Goal: Information Seeking & Learning: Learn about a topic

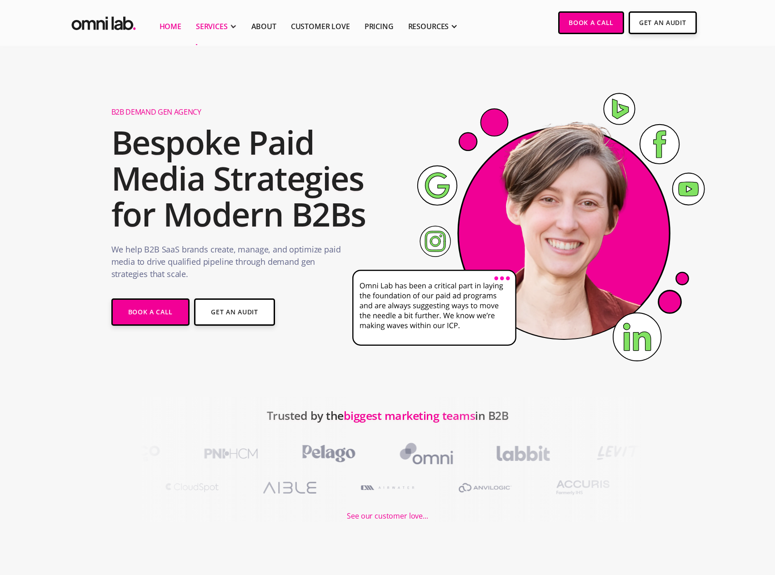
click at [220, 27] on div "SERVICES" at bounding box center [212, 26] width 32 height 11
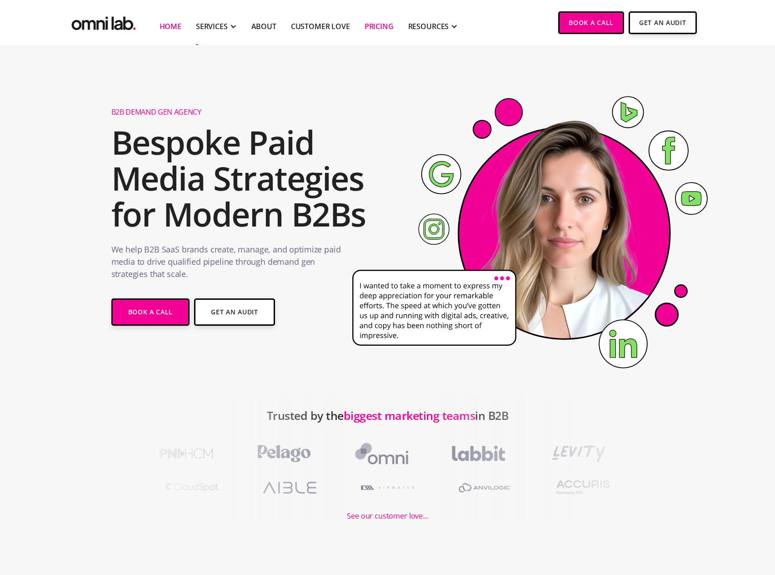
click at [371, 28] on link "Pricing" at bounding box center [379, 26] width 29 height 11
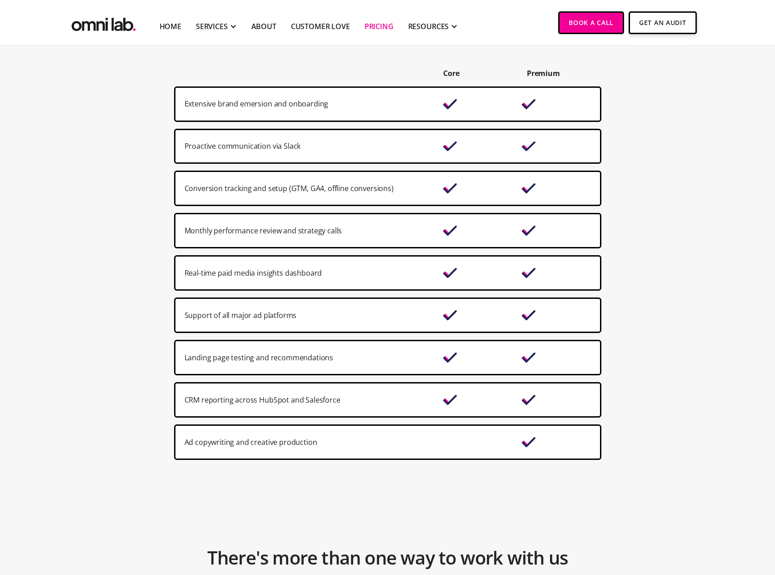
scroll to position [625, 0]
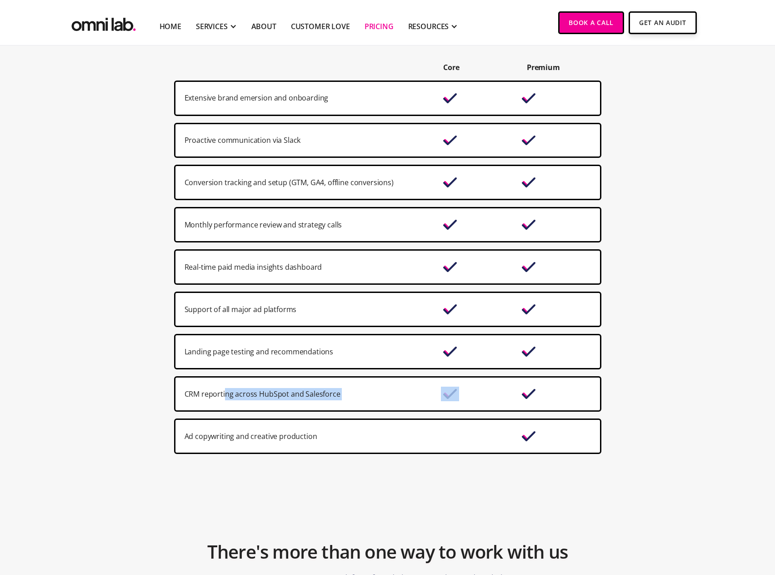
drag, startPoint x: 547, startPoint y: 386, endPoint x: 221, endPoint y: 392, distance: 326.1
click at [223, 391] on div "CRM reporting across HubSpot and Salesforce" at bounding box center [387, 393] width 427 height 35
drag, startPoint x: 203, startPoint y: 394, endPoint x: 197, endPoint y: 395, distance: 6.0
click at [202, 394] on div "CRM reporting across HubSpot and Salesforce" at bounding box center [310, 394] width 250 height 12
drag, startPoint x: 186, startPoint y: 393, endPoint x: 551, endPoint y: 394, distance: 365.1
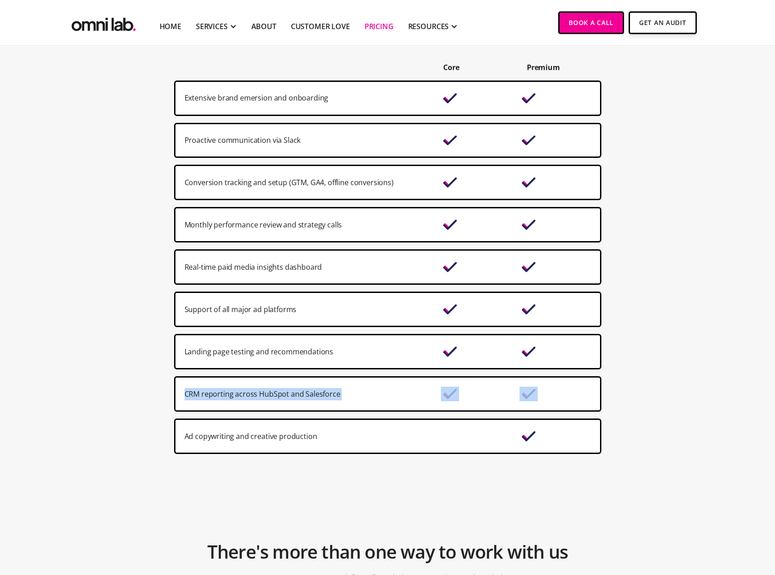
click at [551, 394] on div "CRM reporting across HubSpot and Salesforce" at bounding box center [387, 393] width 427 height 35
click at [557, 391] on div "CRM reporting across HubSpot and Salesforce" at bounding box center [387, 393] width 427 height 35
drag, startPoint x: 523, startPoint y: 392, endPoint x: 186, endPoint y: 396, distance: 337.0
click at [186, 396] on div "CRM reporting across HubSpot and Salesforce" at bounding box center [387, 393] width 427 height 35
click at [187, 395] on div "CRM reporting across HubSpot and Salesforce" at bounding box center [310, 394] width 250 height 12
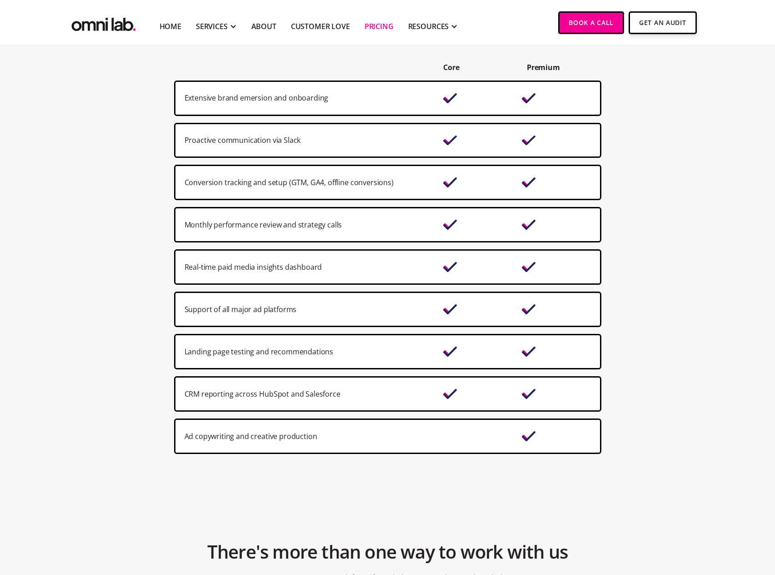
click at [188, 395] on div "CRM reporting across HubSpot and Salesforce" at bounding box center [310, 394] width 250 height 12
drag, startPoint x: 186, startPoint y: 395, endPoint x: 548, endPoint y: 396, distance: 362.4
click at [548, 396] on div "CRM reporting across HubSpot and Salesforce" at bounding box center [387, 393] width 427 height 35
click at [548, 395] on div "CRM reporting across HubSpot and Salesforce" at bounding box center [387, 393] width 427 height 35
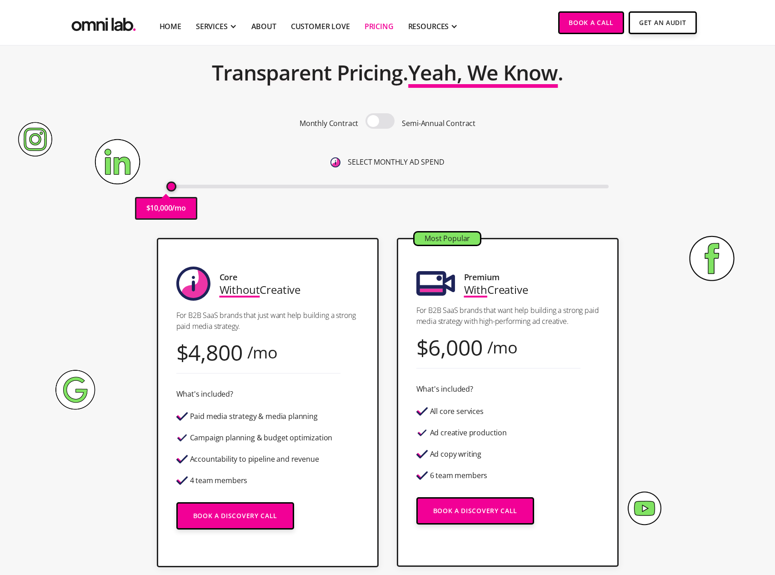
scroll to position [53, 0]
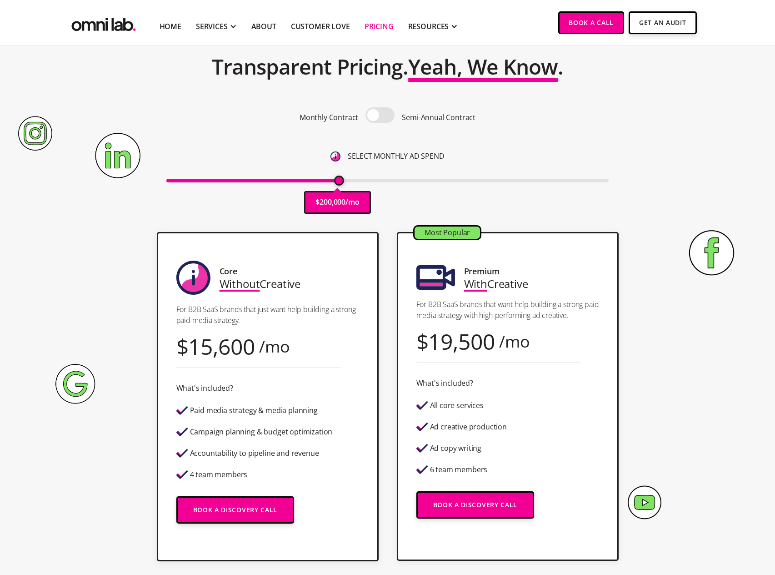
drag, startPoint x: 171, startPoint y: 181, endPoint x: 340, endPoint y: 176, distance: 168.8
click at [340, 179] on input "range" at bounding box center [387, 181] width 442 height 4
click at [382, 114] on span at bounding box center [380, 114] width 29 height 15
click at [380, 116] on input "checkbox" at bounding box center [380, 116] width 0 height 0
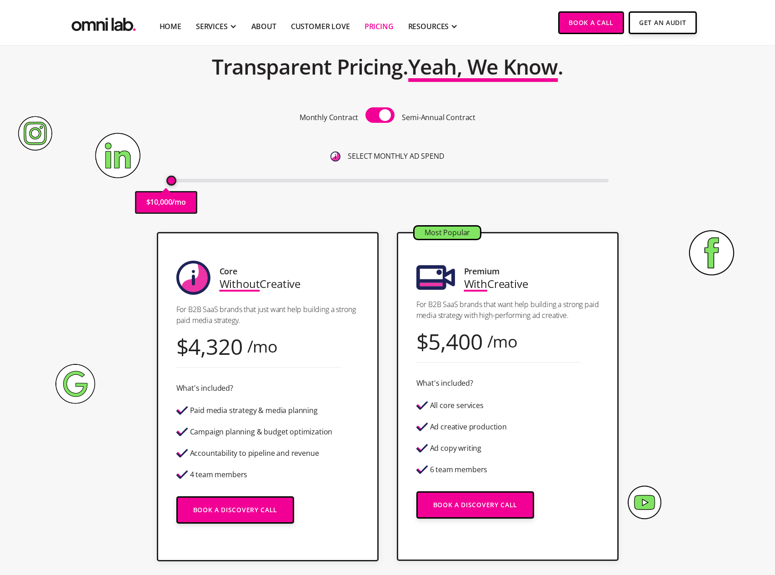
drag, startPoint x: 340, startPoint y: 182, endPoint x: 161, endPoint y: 187, distance: 179.2
click at [166, 182] on input "range" at bounding box center [387, 181] width 442 height 4
click at [379, 113] on span at bounding box center [380, 114] width 29 height 15
click at [380, 116] on input "checkbox" at bounding box center [380, 116] width 0 height 0
click at [385, 113] on span at bounding box center [380, 114] width 29 height 15
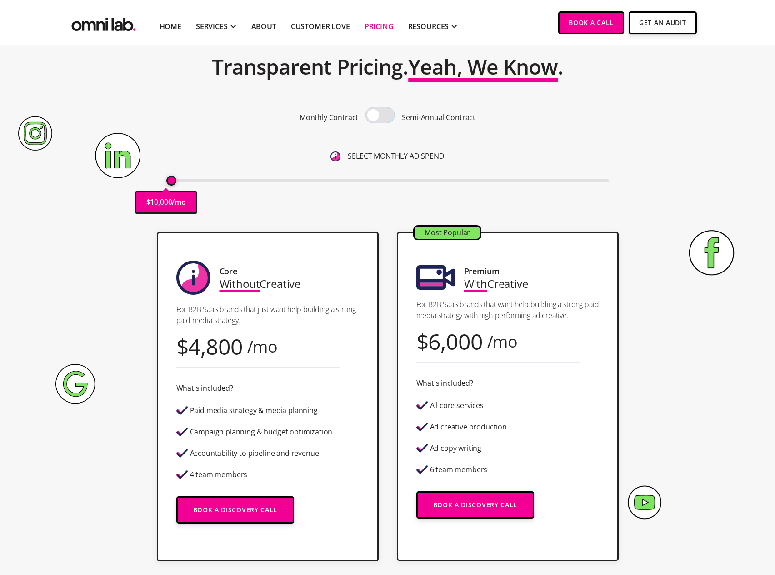
click at [380, 116] on input "checkbox" at bounding box center [380, 116] width 0 height 0
click at [384, 113] on span at bounding box center [380, 114] width 29 height 15
click at [380, 116] on input "checkbox" at bounding box center [380, 116] width 0 height 0
click at [384, 113] on span at bounding box center [380, 114] width 29 height 15
click at [380, 116] on input "checkbox" at bounding box center [380, 116] width 0 height 0
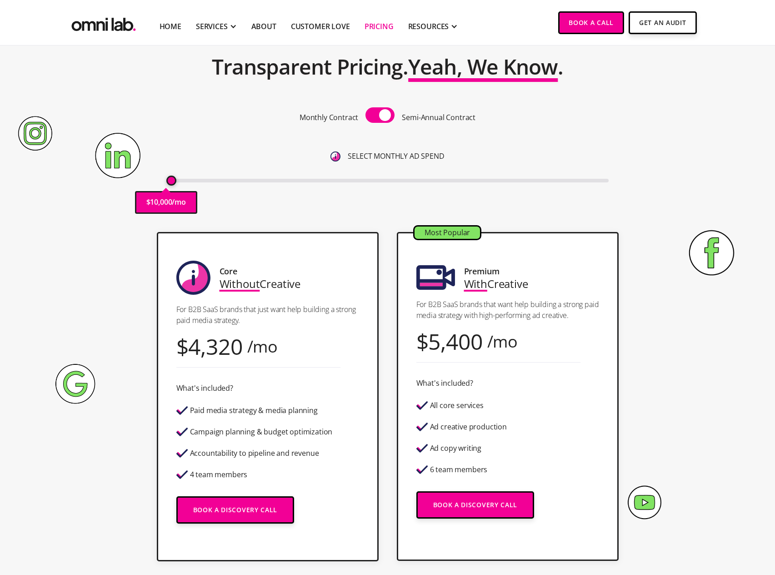
click at [385, 111] on span at bounding box center [380, 114] width 29 height 15
click at [380, 116] on input "checkbox" at bounding box center [380, 116] width 0 height 0
click at [170, 181] on input "range" at bounding box center [387, 181] width 442 height 4
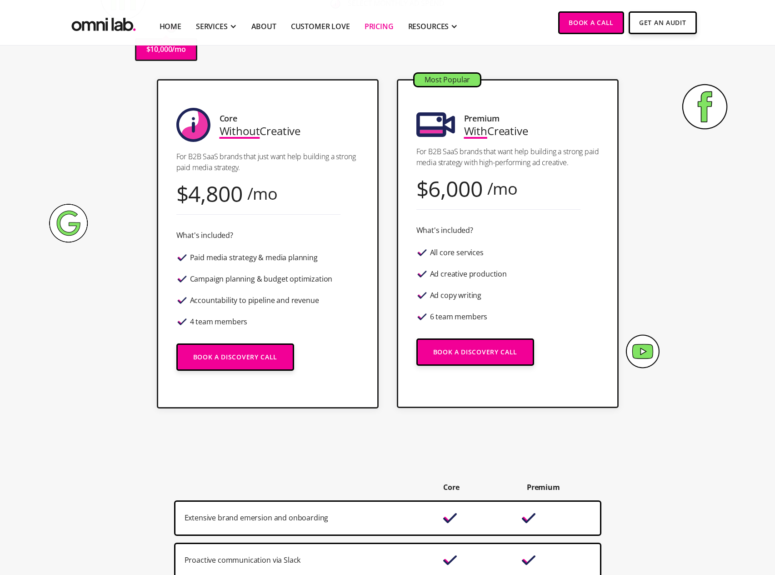
scroll to position [0, 0]
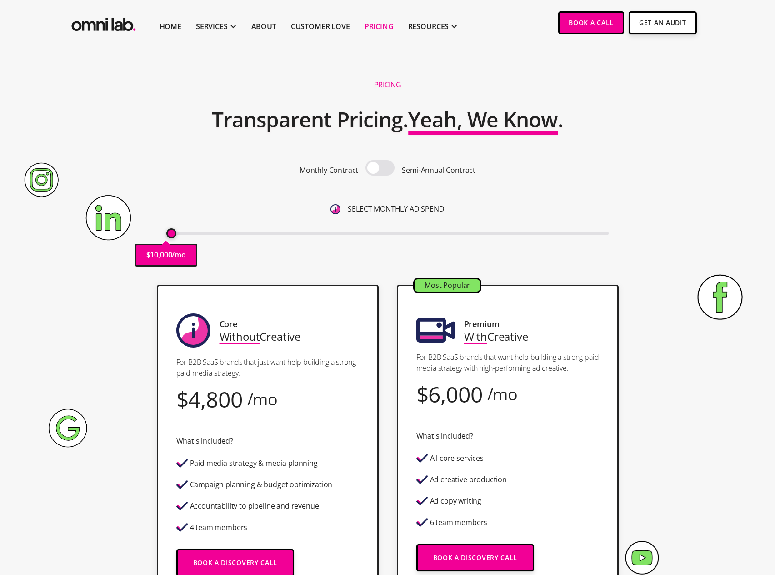
click at [169, 232] on input "range" at bounding box center [387, 233] width 442 height 4
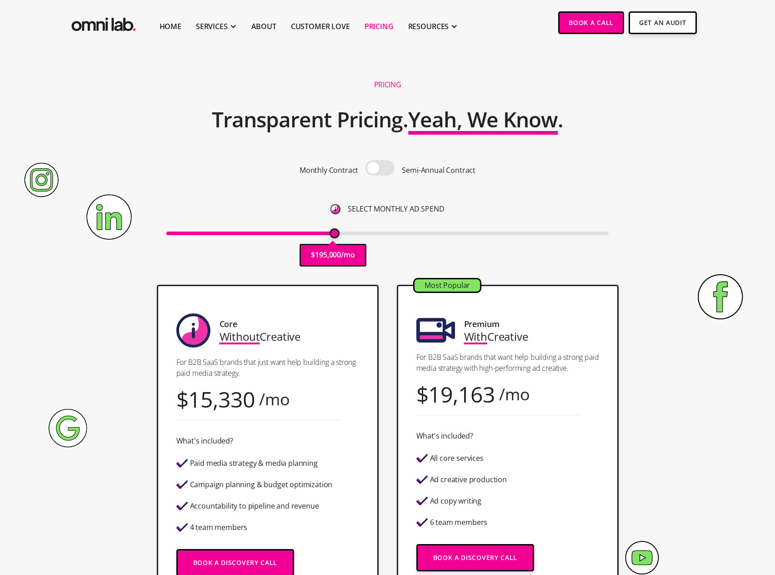
drag, startPoint x: 171, startPoint y: 233, endPoint x: 315, endPoint y: 216, distance: 144.3
type input "195000"
click at [336, 235] on input "range" at bounding box center [387, 233] width 442 height 4
drag, startPoint x: 434, startPoint y: 32, endPoint x: 436, endPoint y: 25, distance: 6.8
click at [434, 32] on div "RESOURCES" at bounding box center [433, 26] width 50 height 38
